Goal: Transaction & Acquisition: Purchase product/service

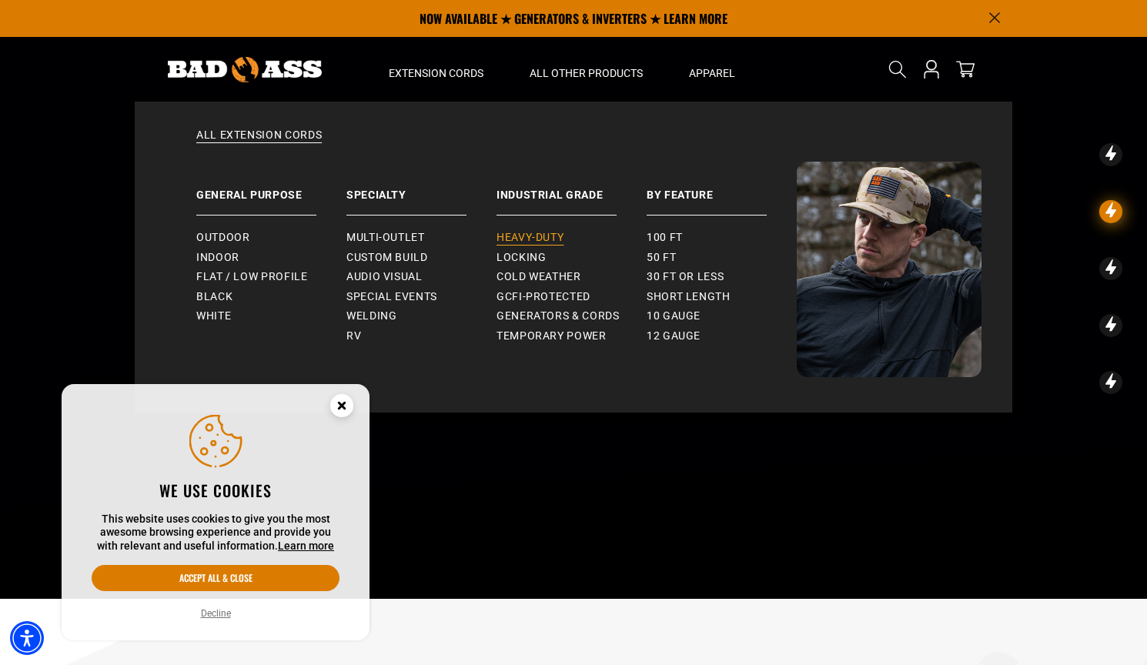
click at [536, 239] on span "Heavy-Duty" at bounding box center [529, 238] width 67 height 14
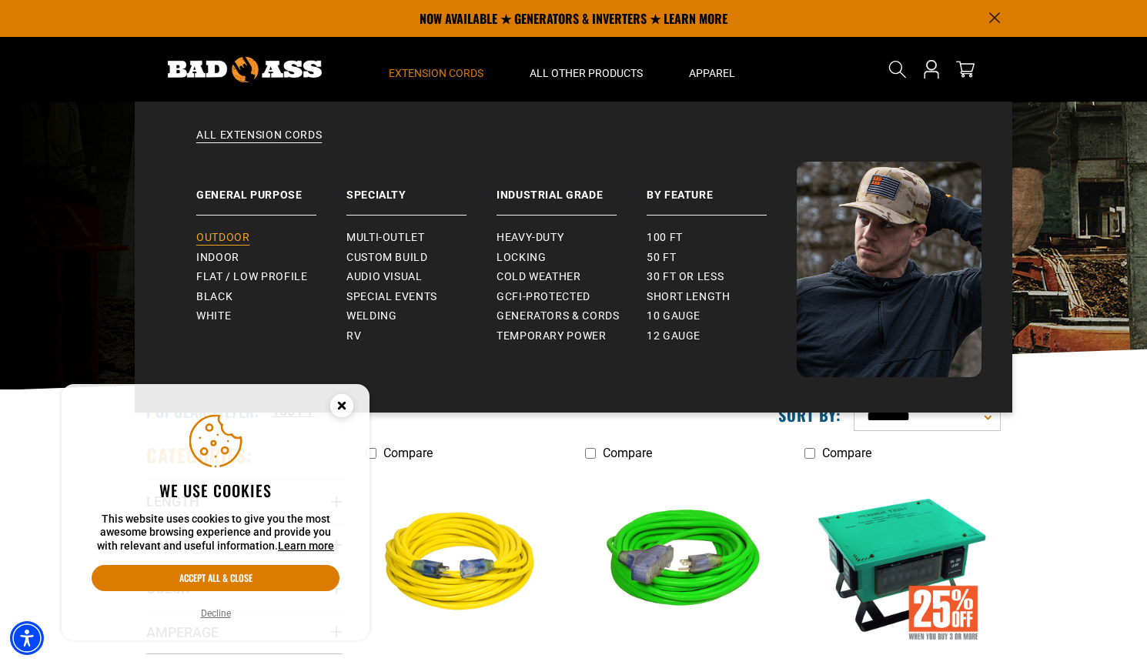
click at [218, 234] on span "Outdoor" at bounding box center [222, 238] width 53 height 14
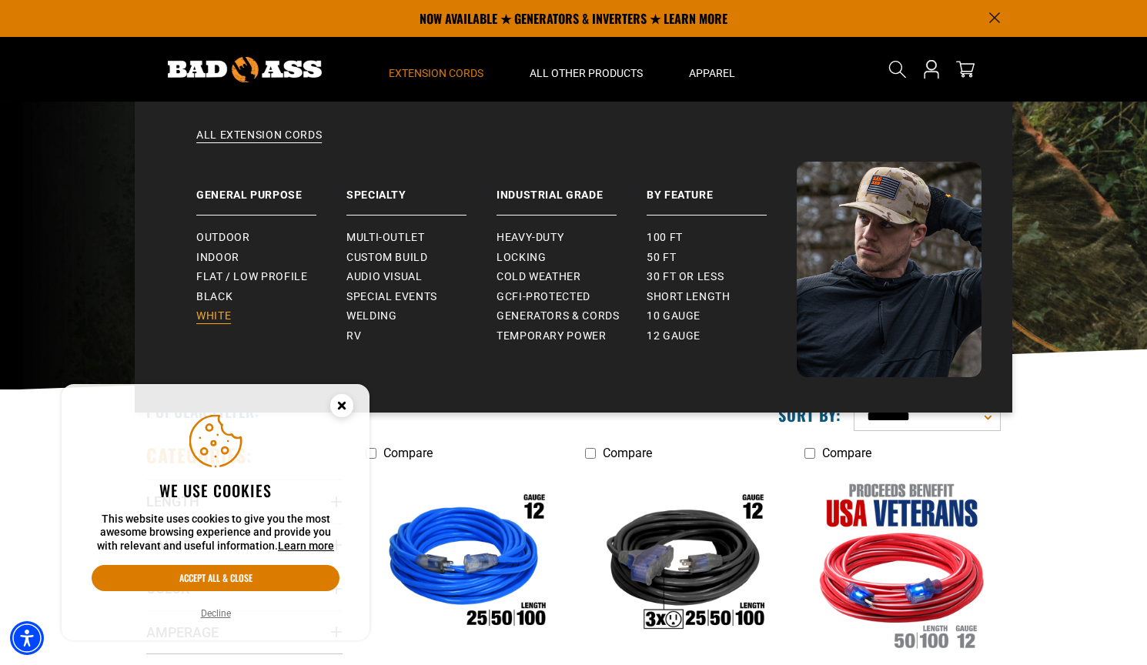
click at [220, 310] on span "White" at bounding box center [213, 316] width 35 height 14
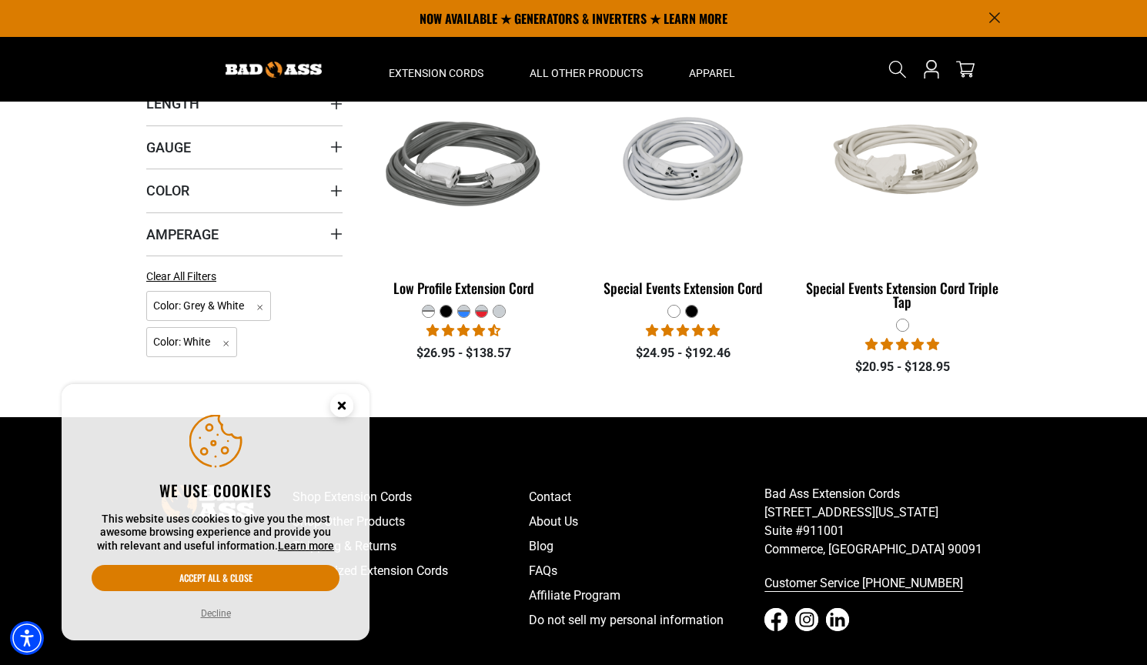
scroll to position [364, 0]
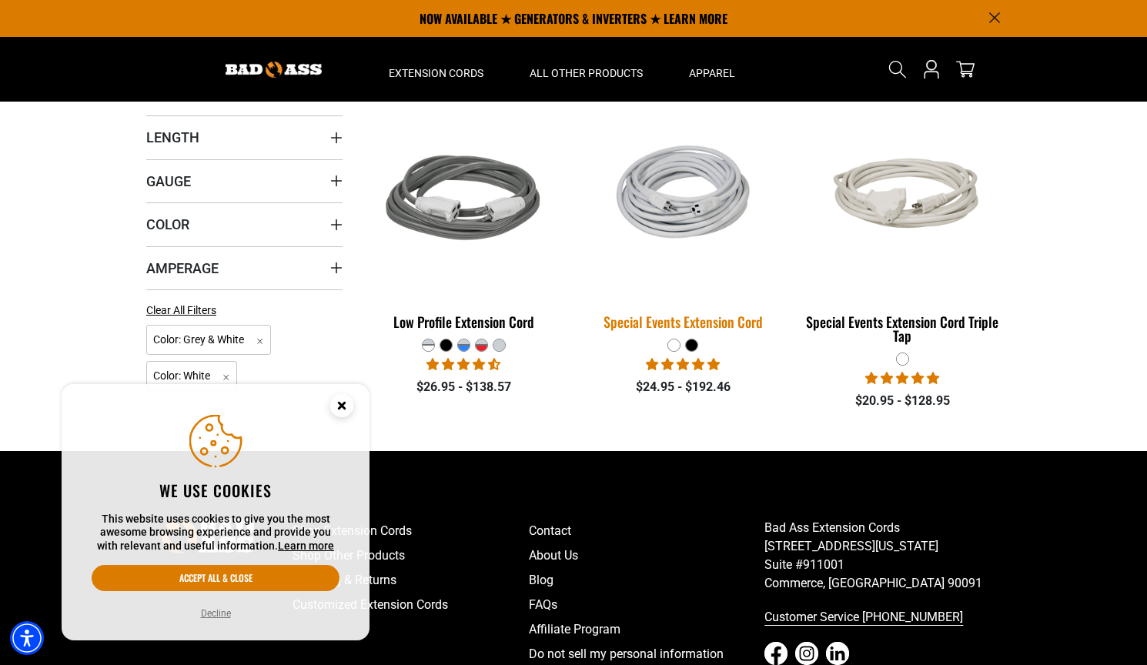
click at [683, 208] on img at bounding box center [683, 200] width 216 height 142
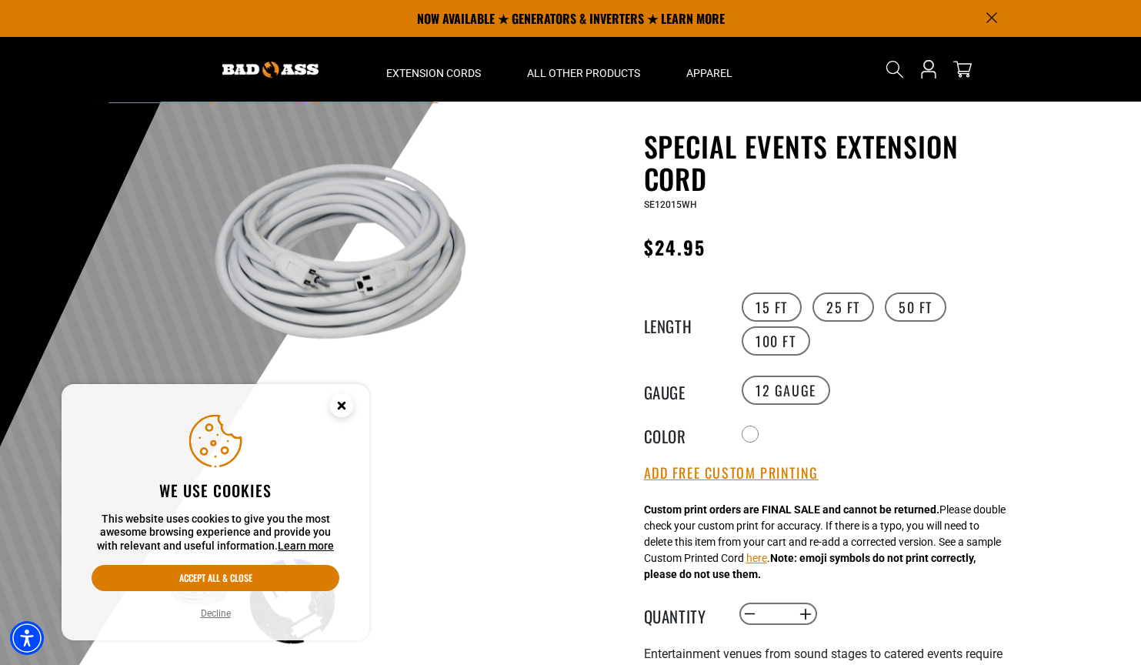
scroll to position [36, 0]
